Goal: Find specific page/section: Find specific page/section

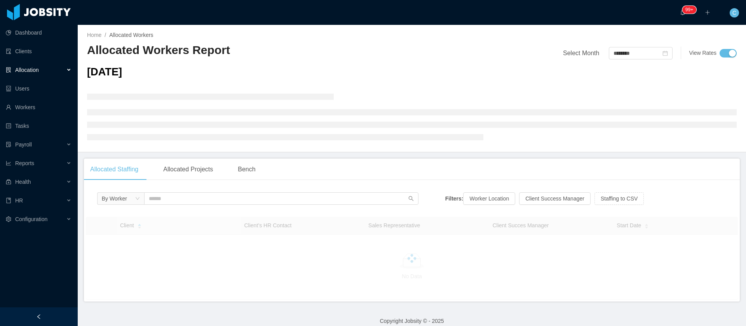
click at [406, 12] on div "··· 99+ ··· ··· C ···" at bounding box center [372, 12] width 747 height 25
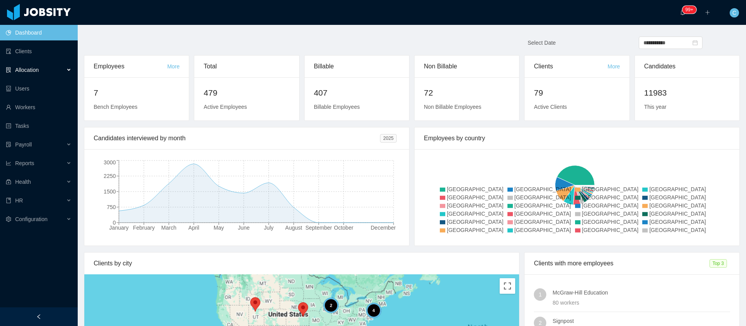
click at [52, 75] on div "Allocation" at bounding box center [39, 70] width 78 height 16
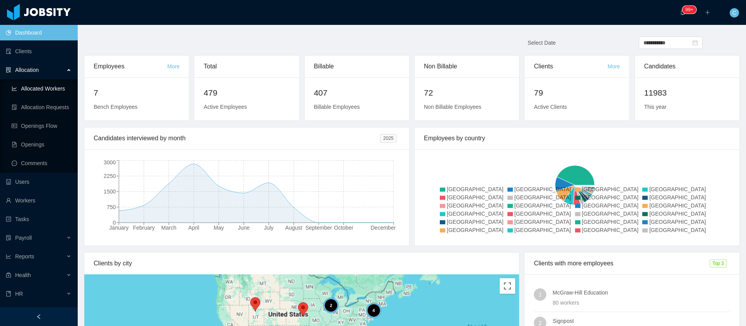
click at [55, 87] on link "Allocated Workers" at bounding box center [42, 89] width 60 height 16
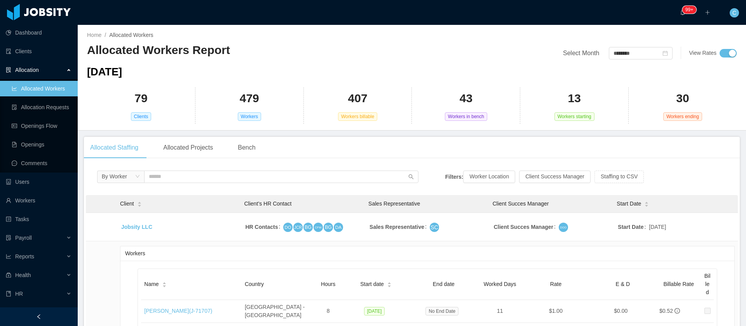
scroll to position [9269, 0]
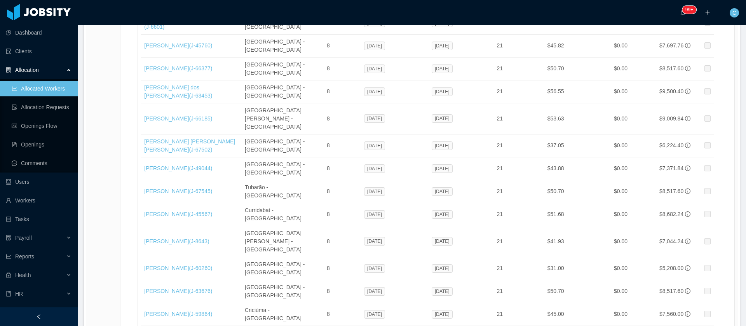
drag, startPoint x: 217, startPoint y: 169, endPoint x: 164, endPoint y: 165, distance: 52.6
drag, startPoint x: 167, startPoint y: 161, endPoint x: 233, endPoint y: 164, distance: 66.1
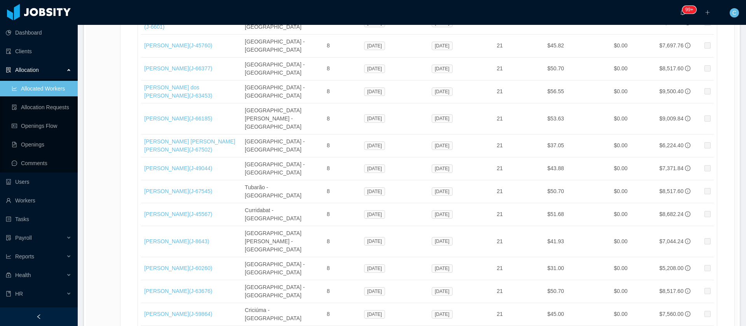
drag, startPoint x: 232, startPoint y: 163, endPoint x: 143, endPoint y: 161, distance: 89.3
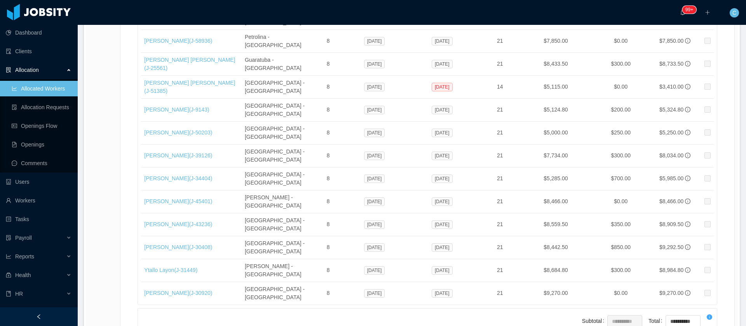
scroll to position [1138, 0]
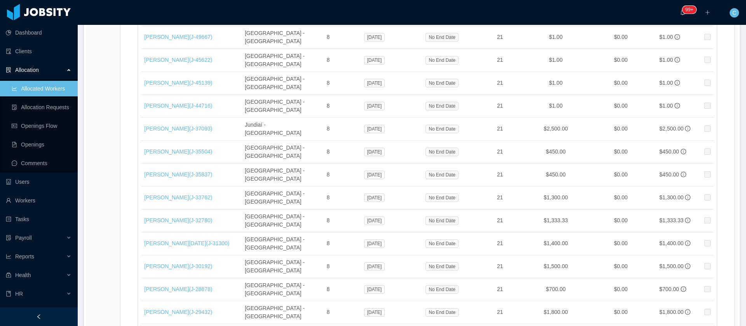
drag, startPoint x: 225, startPoint y: 164, endPoint x: 144, endPoint y: 163, distance: 81.2
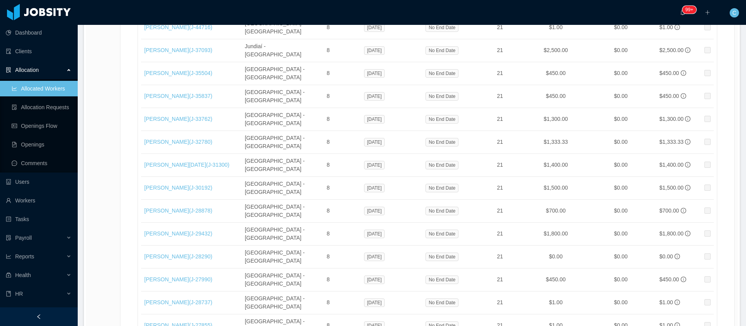
scroll to position [1254, 0]
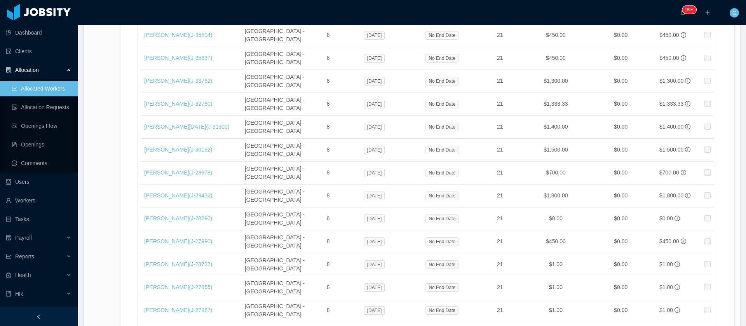
drag, startPoint x: 140, startPoint y: 217, endPoint x: 179, endPoint y: 215, distance: 39.7
